Goal: Find specific page/section: Find specific page/section

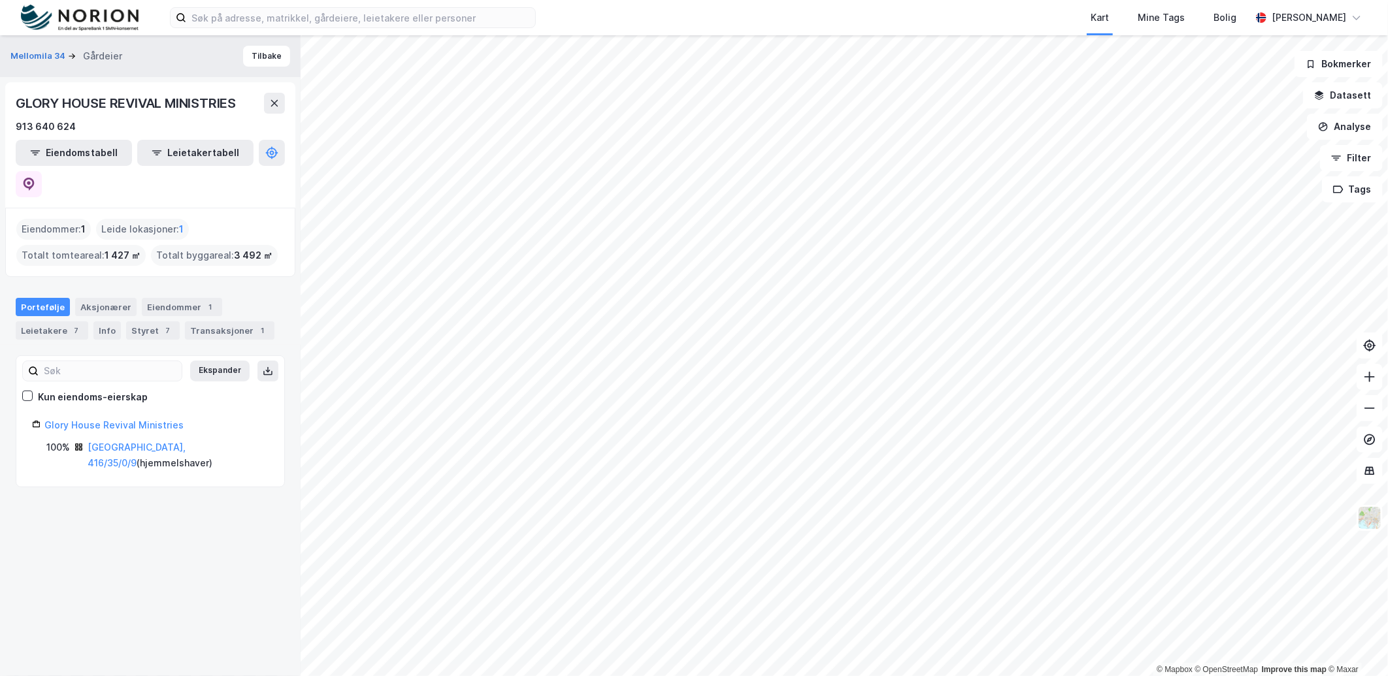
click at [14, 20] on div "Kart Mine Tags Bolig [PERSON_NAME]" at bounding box center [694, 17] width 1388 height 35
click at [233, 18] on input at bounding box center [360, 18] width 349 height 20
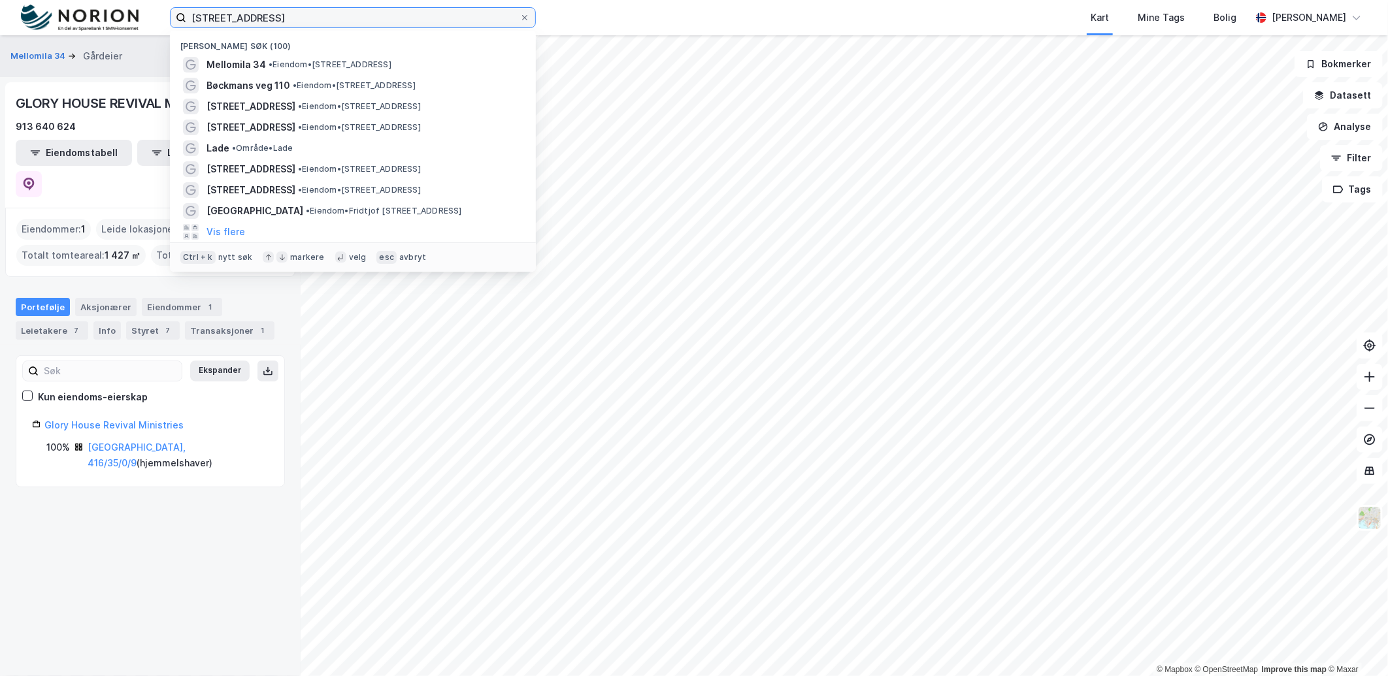
type input "[STREET_ADDRESS]"
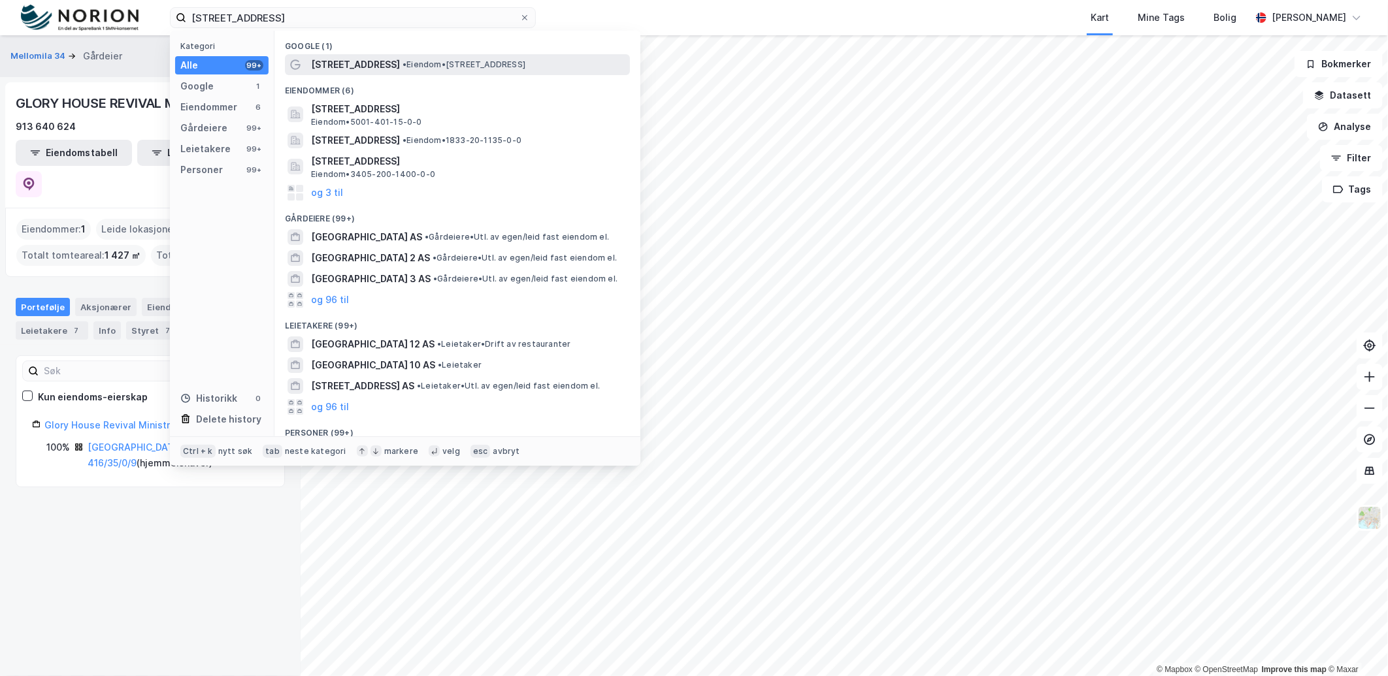
click at [402, 63] on span "• Eiendom • [STREET_ADDRESS]" at bounding box center [463, 64] width 123 height 10
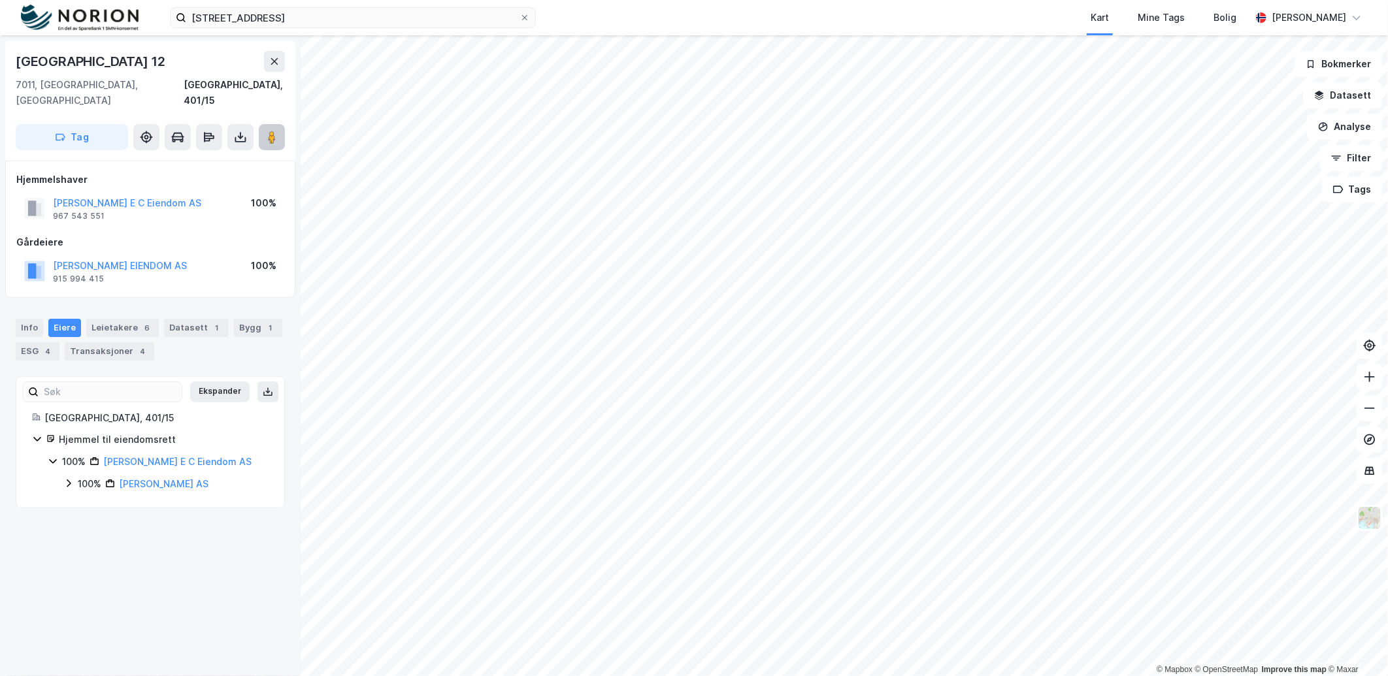
click at [276, 128] on button at bounding box center [272, 137] width 26 height 26
